Goal: Information Seeking & Learning: Learn about a topic

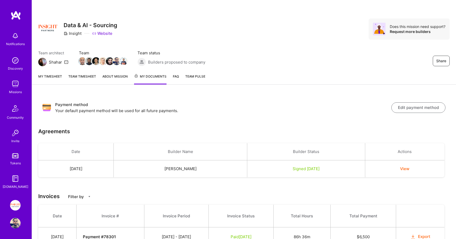
click at [21, 87] on link "Missions" at bounding box center [15, 87] width 33 height 16
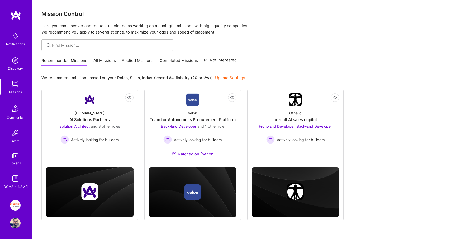
click at [134, 57] on div "Recommended Missions All Missions Applied Missions Completed Missions Not Inter…" at bounding box center [138, 60] width 195 height 11
click at [106, 57] on div "Recommended Missions All Missions Applied Missions Completed Missions Not Inter…" at bounding box center [138, 60] width 195 height 11
click at [107, 62] on link "All Missions" at bounding box center [104, 62] width 22 height 9
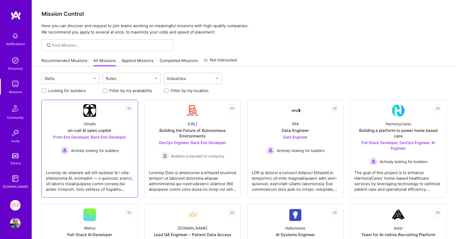
click at [111, 118] on div "Othello on-call AI sales copilot Front-End Developer, Back-End Developer Active…" at bounding box center [90, 136] width 88 height 38
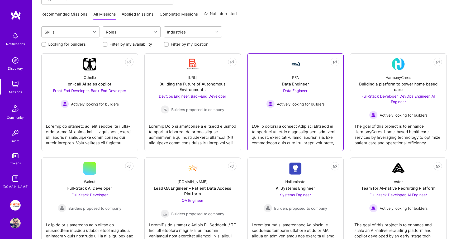
scroll to position [71, 0]
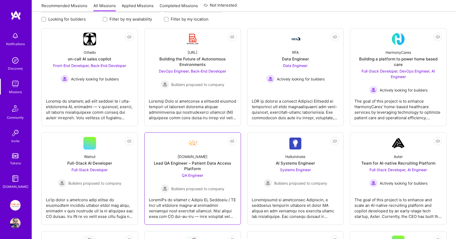
click at [218, 153] on div "[DOMAIN_NAME] Lead QA Engineer – Patient Data Access Platform QA Engineer Build…" at bounding box center [193, 171] width 88 height 43
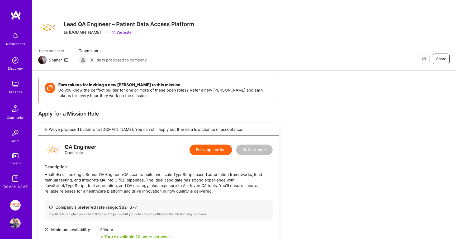
click at [17, 83] on img at bounding box center [15, 84] width 11 height 11
